Goal: Submit feedback/report problem

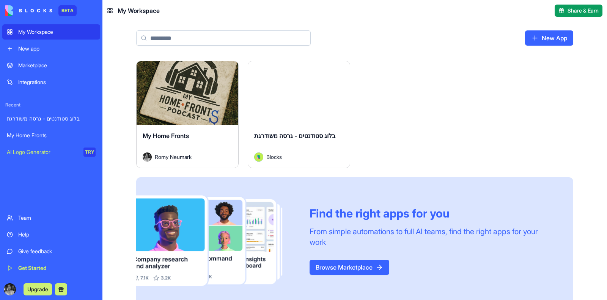
click at [45, 133] on div "My Home Fronts" at bounding box center [51, 135] width 89 height 8
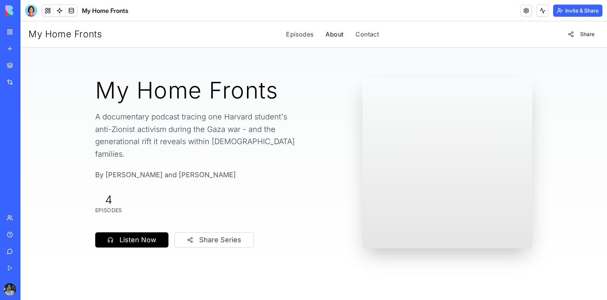
click at [331, 36] on link "About" at bounding box center [335, 34] width 18 height 9
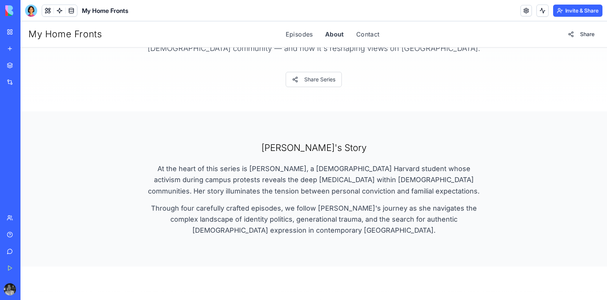
scroll to position [132, 0]
click at [242, 87] on div "Share Series" at bounding box center [314, 76] width 389 height 21
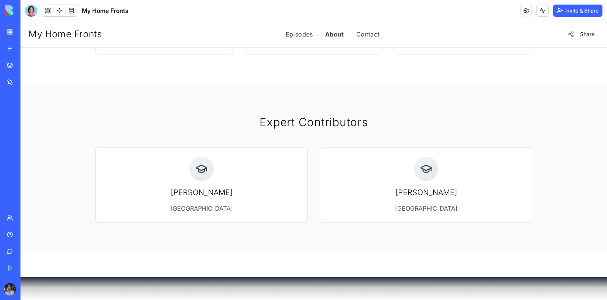
scroll to position [656, 0]
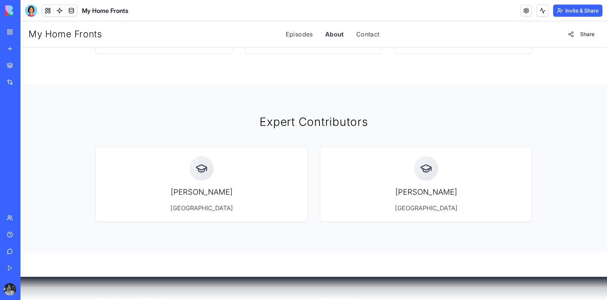
click at [28, 134] on div "My Home Fronts" at bounding box center [17, 135] width 21 height 8
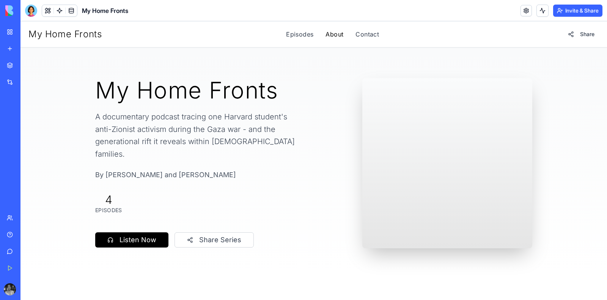
click at [326, 36] on link "About" at bounding box center [335, 34] width 18 height 9
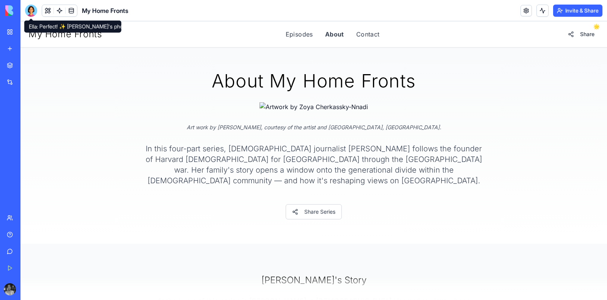
click at [30, 12] on div at bounding box center [31, 11] width 12 height 12
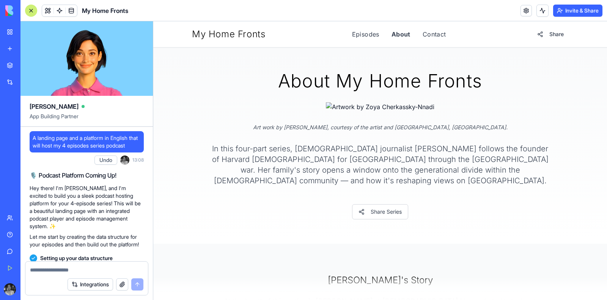
scroll to position [42134, 0]
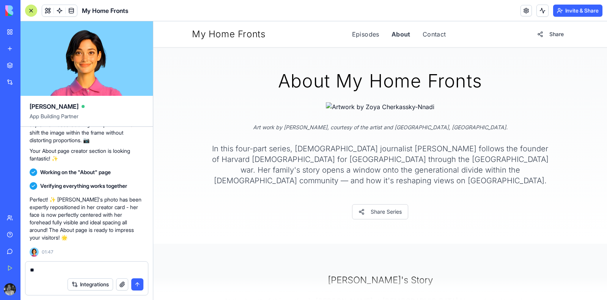
type textarea "*"
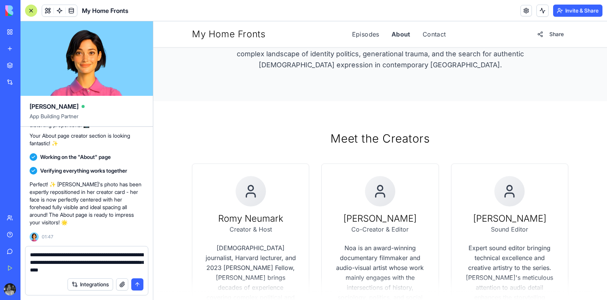
scroll to position [298, 0]
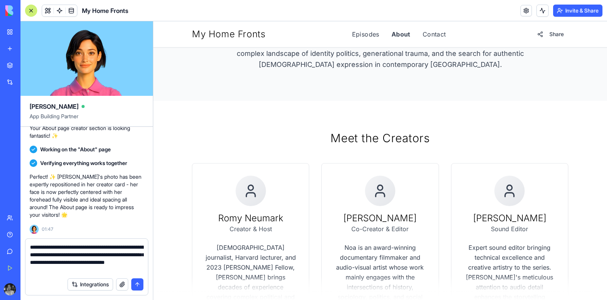
click at [140, 262] on textarea "**********" at bounding box center [87, 258] width 114 height 30
type textarea "**********"
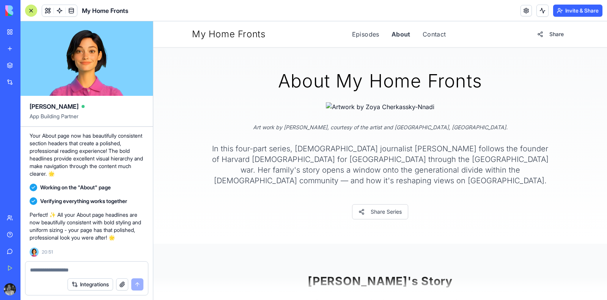
scroll to position [42535, 0]
